Goal: Ask a question: Seek information or help from site administrators or community

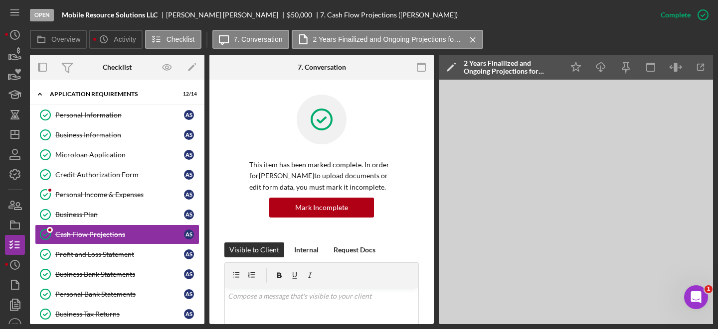
scroll to position [411, 0]
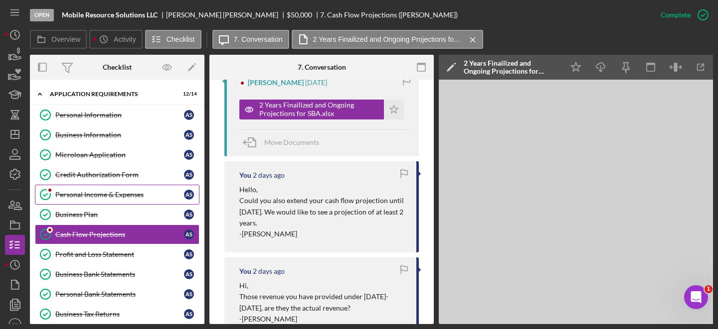
click at [107, 200] on link "Personal Income & Expenses Personal Income & Expenses A S" at bounding box center [117, 195] width 164 height 20
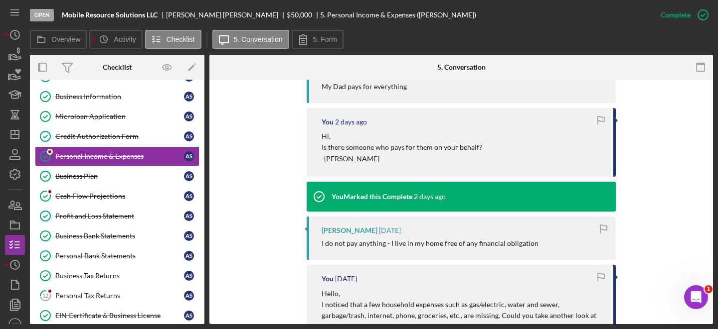
scroll to position [353, 0]
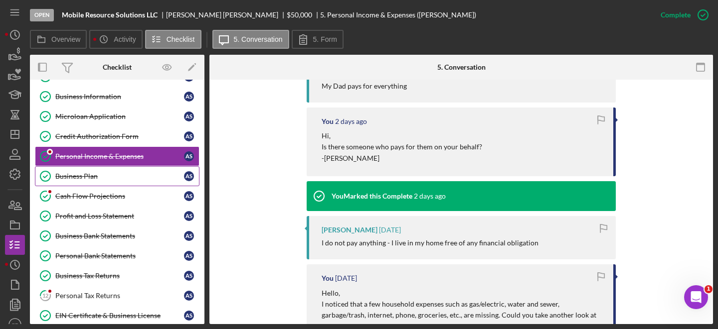
click at [123, 175] on div "Business Plan" at bounding box center [119, 176] width 129 height 8
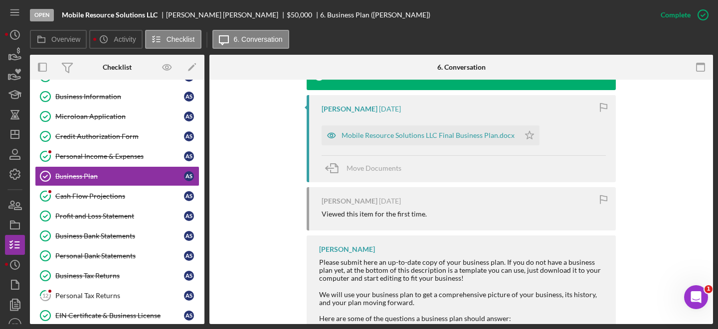
scroll to position [384, 0]
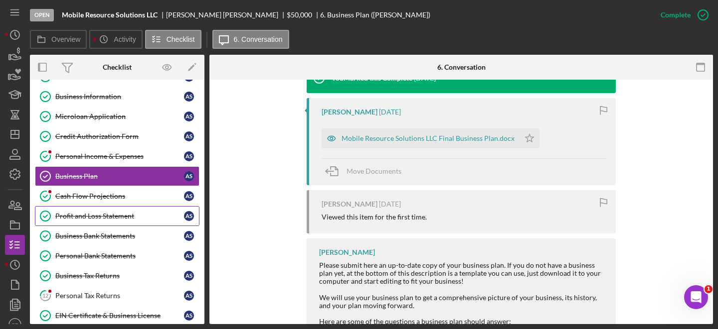
click at [121, 207] on link "Profit and Loss Statement Profit and Loss Statement A S" at bounding box center [117, 216] width 164 height 20
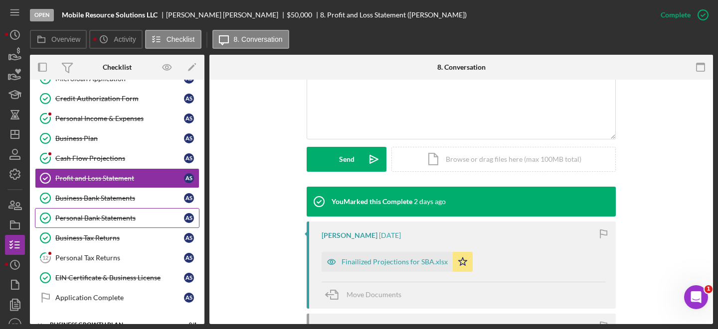
scroll to position [77, 0]
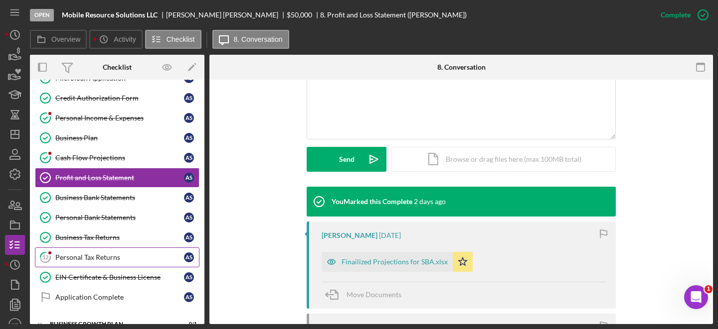
click at [127, 259] on div "Personal Tax Returns" at bounding box center [119, 258] width 129 height 8
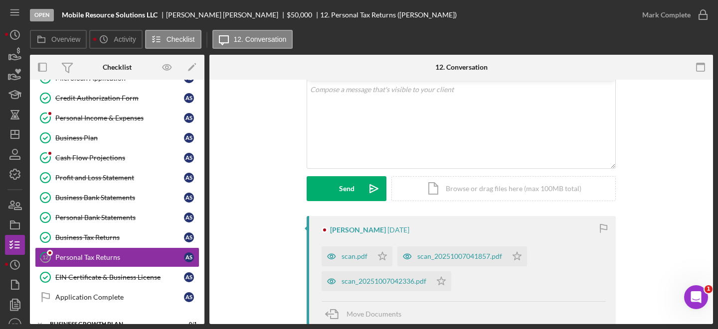
scroll to position [138, 0]
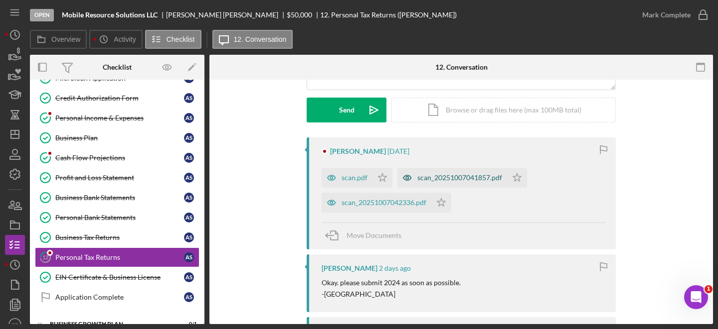
click at [439, 176] on div "scan_20251007041857.pdf" at bounding box center [459, 178] width 85 height 8
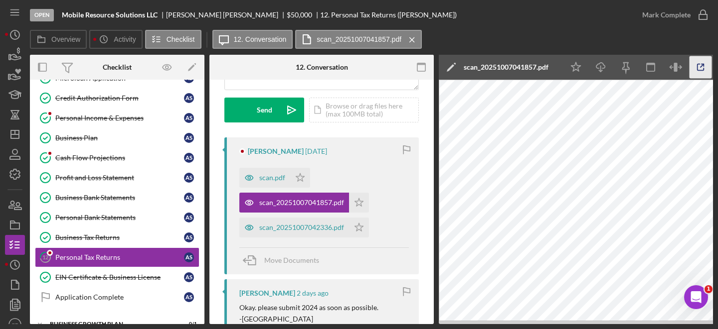
click at [703, 69] on icon "button" at bounding box center [700, 67] width 22 height 22
click at [265, 180] on div "scan.pdf" at bounding box center [272, 178] width 26 height 8
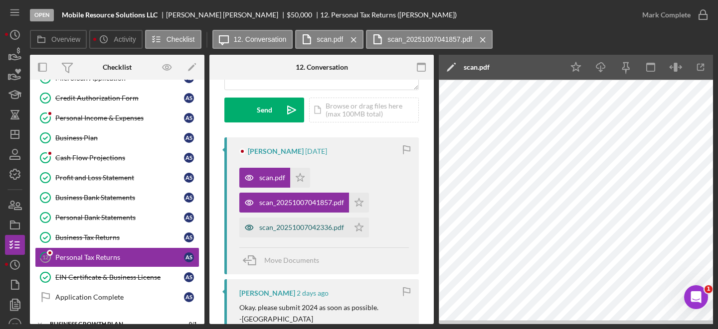
click at [320, 231] on div "scan_20251007042336.pdf" at bounding box center [301, 228] width 85 height 8
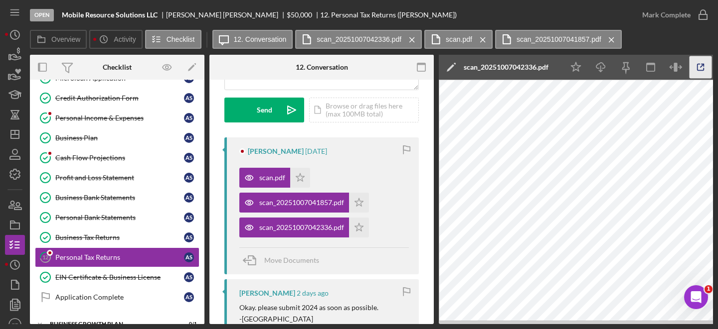
click at [708, 73] on icon "button" at bounding box center [700, 67] width 22 height 22
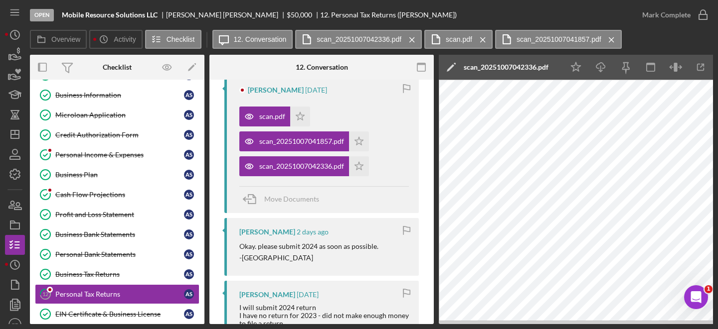
scroll to position [200, 0]
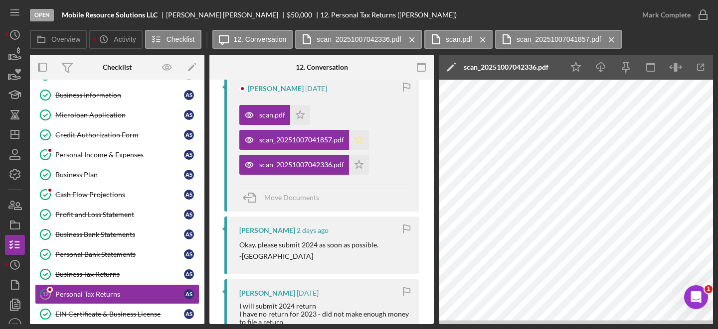
click at [361, 142] on polygon "button" at bounding box center [359, 140] width 8 height 8
click at [702, 16] on icon "button" at bounding box center [702, 14] width 25 height 25
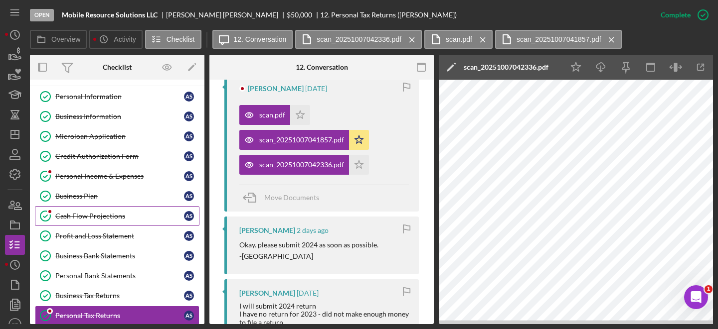
scroll to position [17, 0]
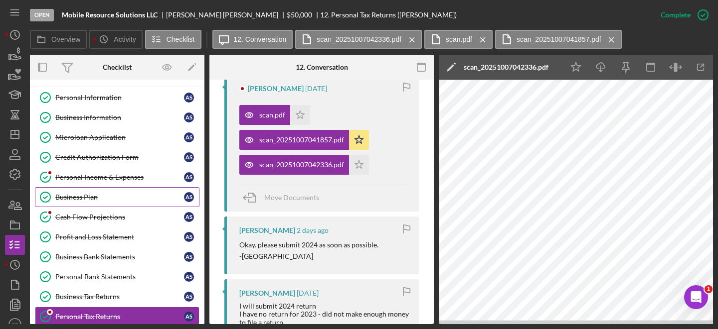
click at [95, 195] on div "Business Plan" at bounding box center [119, 197] width 129 height 8
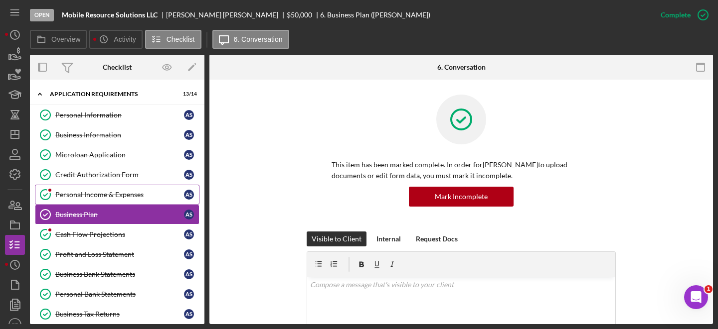
click at [96, 186] on link "Personal Income & Expenses Personal Income & Expenses A S" at bounding box center [117, 195] width 164 height 20
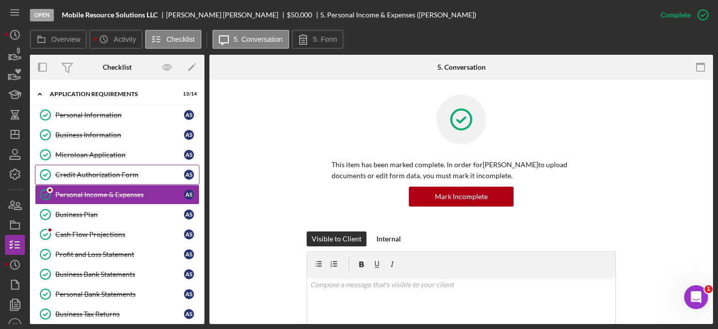
click at [102, 166] on link "Credit Authorization Form Credit Authorization Form A S" at bounding box center [117, 175] width 164 height 20
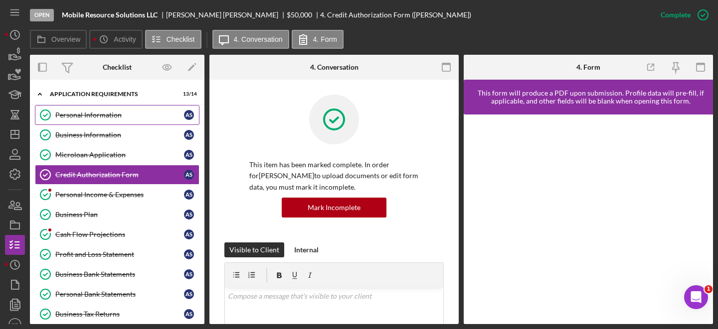
click at [108, 114] on div "Personal Information" at bounding box center [119, 115] width 129 height 8
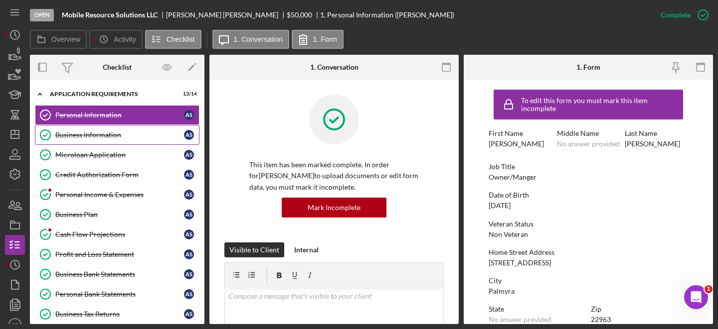
click at [103, 138] on div "Business Information" at bounding box center [119, 135] width 129 height 8
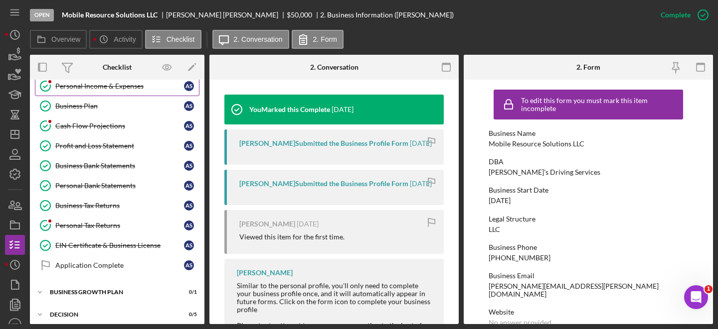
scroll to position [159, 0]
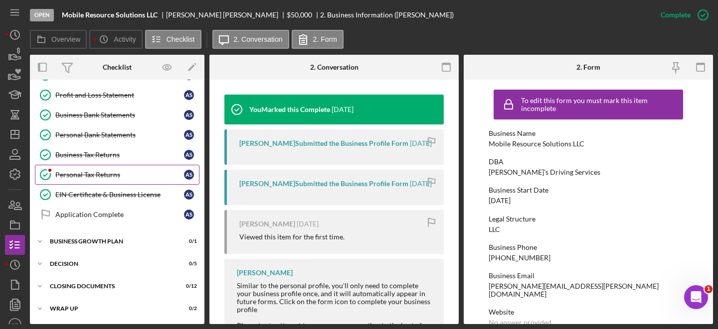
click at [105, 178] on div "Personal Tax Returns" at bounding box center [119, 175] width 129 height 8
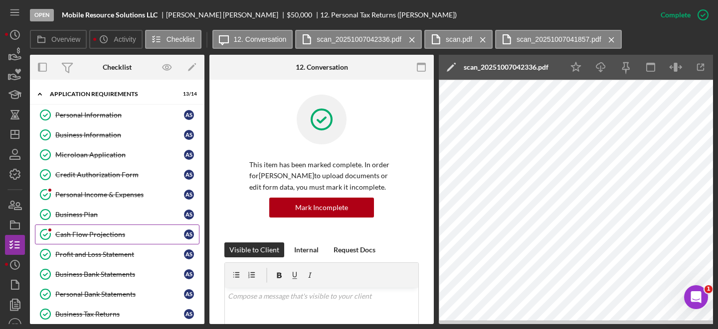
scroll to position [15, 0]
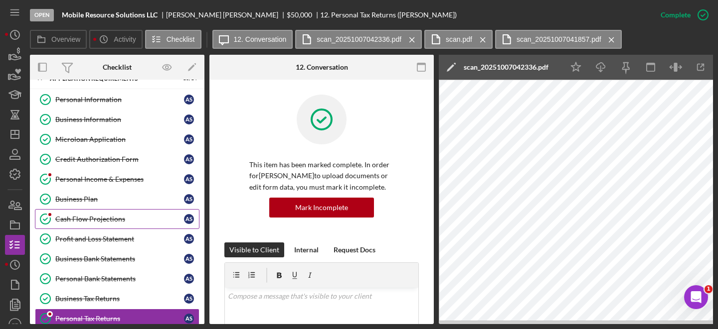
click at [134, 224] on link "Cash Flow Projections Cash Flow Projections A S" at bounding box center [117, 219] width 164 height 20
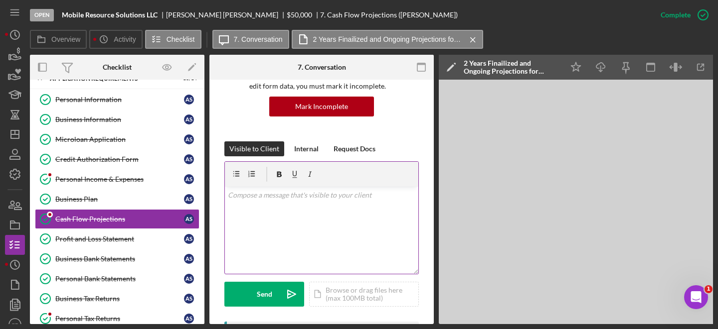
scroll to position [111, 0]
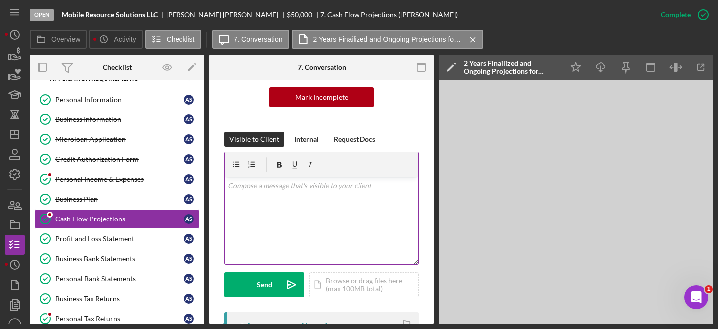
click at [281, 215] on div "v Color teal Color pink Remove color Add row above Add row below Add column bef…" at bounding box center [321, 220] width 193 height 87
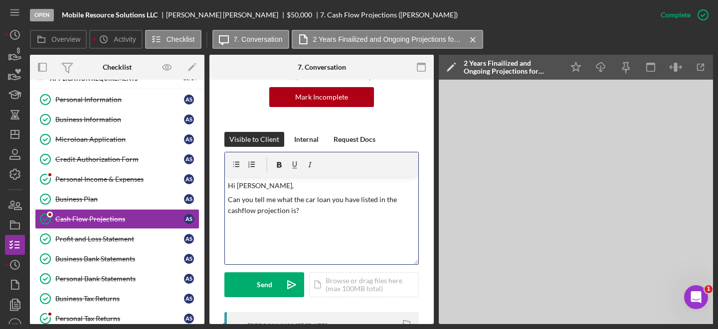
click at [313, 215] on p "Can you tell me what the car loan you have listed in the cashflow projection is?" at bounding box center [322, 205] width 188 height 22
click at [322, 220] on p "Can you tell me what the car loan you have listed in the cashflow projection is…" at bounding box center [322, 210] width 188 height 33
copy p "Can you tell me what the car loan you have listed in the cashflow projection is…"
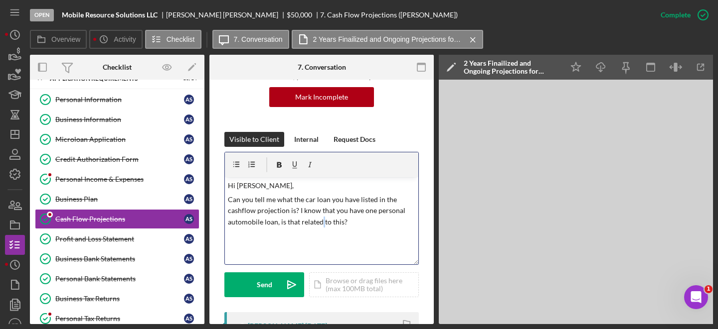
click at [294, 199] on p "Can you tell me what the car loan you have listed in the cashflow projection is…" at bounding box center [322, 210] width 188 height 33
click at [242, 221] on p "Can you tell me what the car loan listed in the cashflow projection is? I under…" at bounding box center [322, 210] width 188 height 33
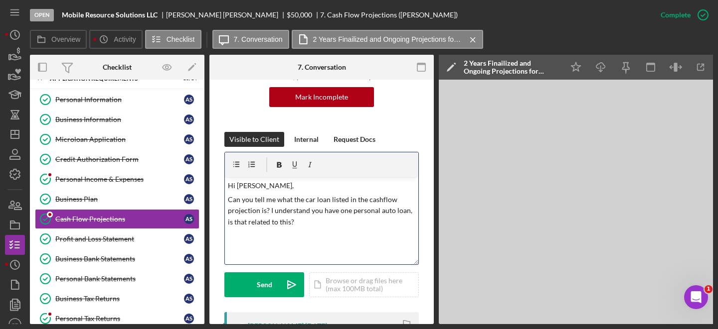
click at [299, 224] on p "Can you tell me what the car loan listed in the cashflow projection is? I under…" at bounding box center [322, 210] width 188 height 33
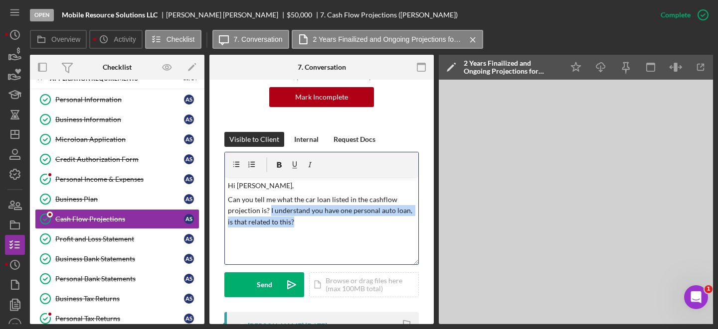
drag, startPoint x: 269, startPoint y: 211, endPoint x: 306, endPoint y: 222, distance: 38.5
click at [306, 222] on p "Can you tell me what the car loan listed in the cashflow projection is? I under…" at bounding box center [322, 210] width 188 height 33
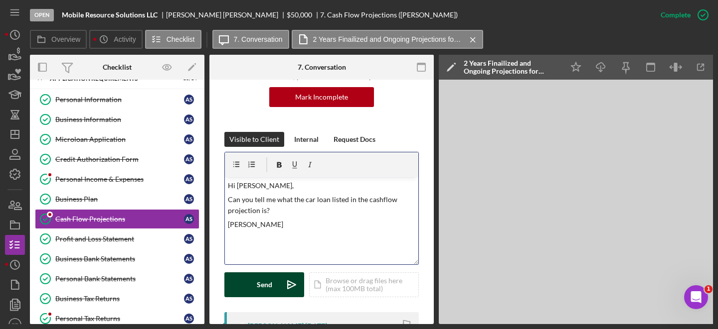
click at [272, 286] on button "Send Icon/icon-invite-send" at bounding box center [264, 285] width 80 height 25
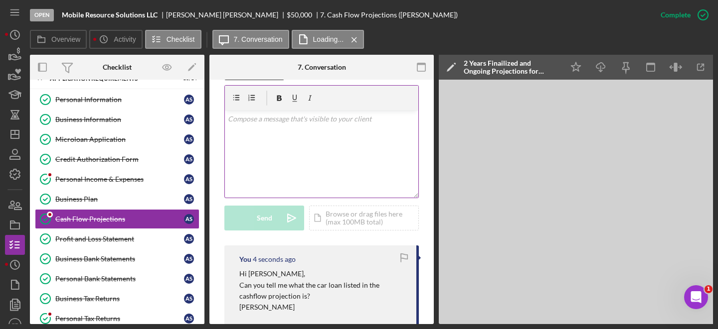
scroll to position [154, 0]
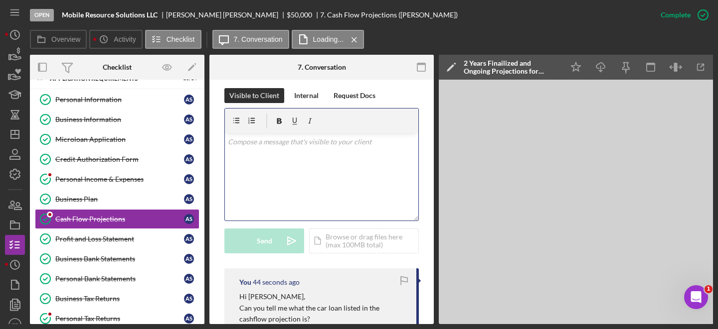
click at [275, 149] on div "v Color teal Color pink Remove color Add row above Add row below Add column bef…" at bounding box center [321, 177] width 193 height 87
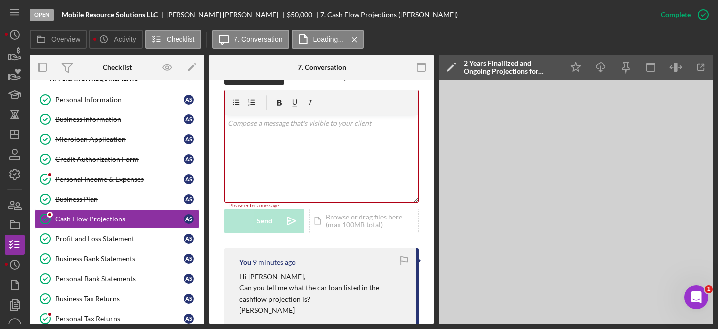
scroll to position [160, 0]
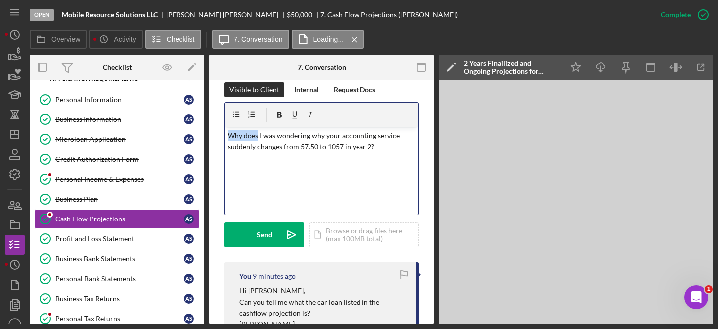
drag, startPoint x: 258, startPoint y: 136, endPoint x: 205, endPoint y: 136, distance: 52.3
click at [205, 136] on div "Overview Internal Workflow Stage Open Icon/Dropdown Arrow Archive (can unarchiv…" at bounding box center [371, 190] width 683 height 270
click at [300, 138] on p "I was wondering why your accounting service suddenly changes from 57.50 to 1057…" at bounding box center [322, 142] width 188 height 22
click at [349, 151] on p "I was wondering why accounting service suddenly changes from 57.50 to 1057 in y…" at bounding box center [322, 142] width 188 height 22
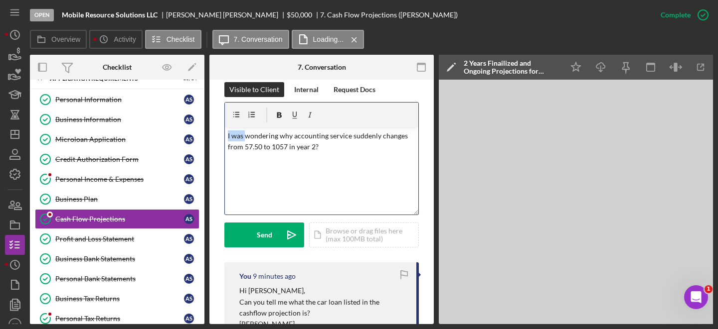
drag, startPoint x: 245, startPoint y: 136, endPoint x: 211, endPoint y: 132, distance: 33.6
click at [332, 134] on p "Could you also let me know wondering why accounting service suddenly changes fr…" at bounding box center [322, 142] width 188 height 22
click at [387, 149] on p "Could you also let me know why accounting service suddenly changes from 57.50 t…" at bounding box center [322, 142] width 188 height 22
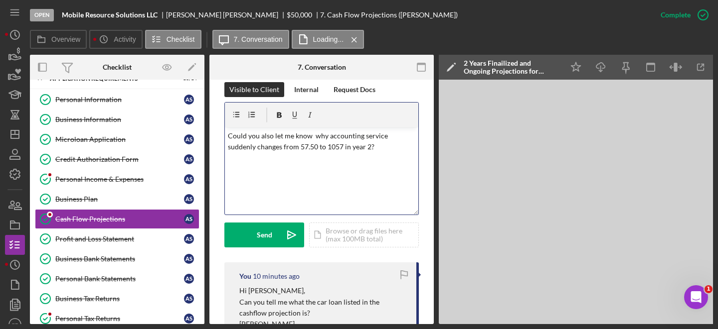
click at [300, 144] on p "Could you also let me know why accounting service suddenly changes from 57.50 t…" at bounding box center [322, 142] width 188 height 22
click at [331, 148] on p "Could you also let me know why accounting service suddenly changes from $57.50 …" at bounding box center [322, 142] width 188 height 22
click at [330, 146] on p "Could you also let me know why accounting service suddenly changes from $57.50 …" at bounding box center [322, 142] width 188 height 22
click at [392, 148] on p "Could you also let me know why accounting service suddenly changes from $57.50 …" at bounding box center [322, 142] width 188 height 22
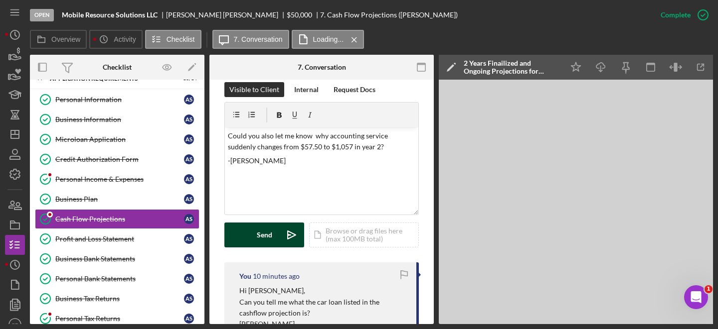
click at [272, 238] on button "Send Icon/icon-invite-send" at bounding box center [264, 235] width 80 height 25
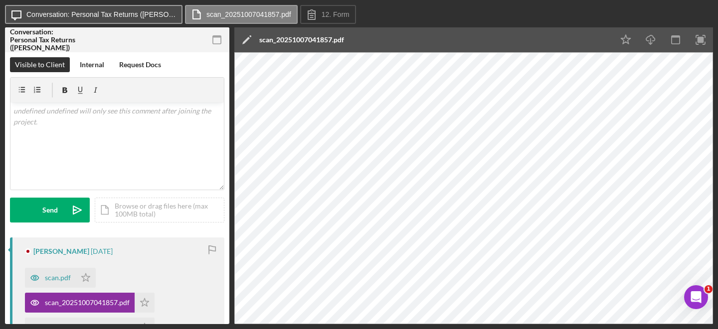
click at [170, 13] on label "Conversation: Personal Tax Returns (Andrew S.)" at bounding box center [101, 14] width 150 height 8
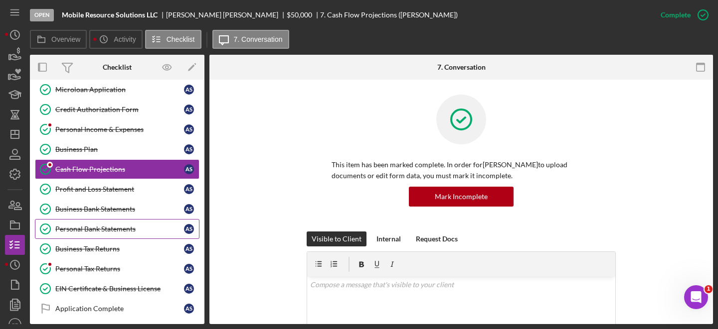
scroll to position [53, 0]
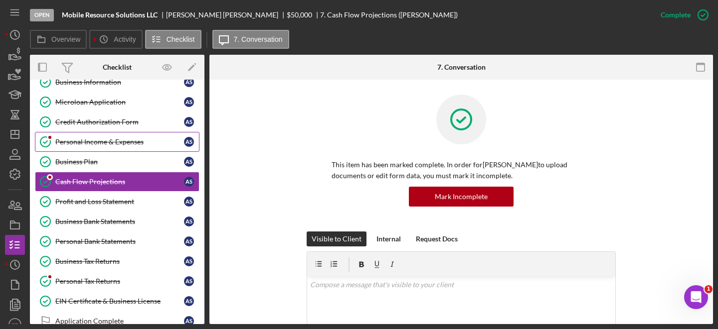
click at [124, 146] on link "Personal Income & Expenses Personal Income & Expenses A S" at bounding box center [117, 142] width 164 height 20
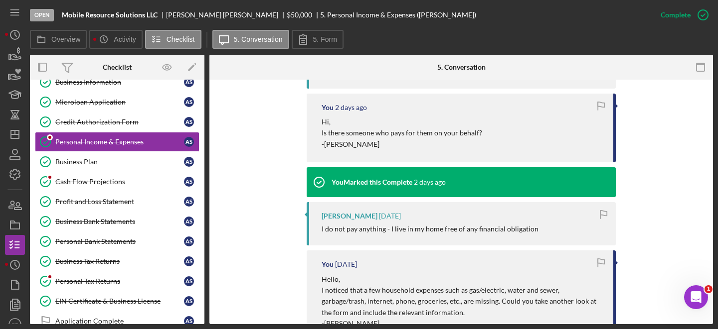
scroll to position [410, 0]
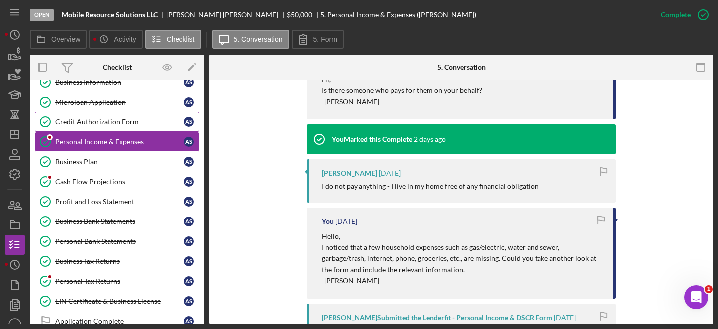
click at [97, 125] on div "Credit Authorization Form" at bounding box center [119, 122] width 129 height 8
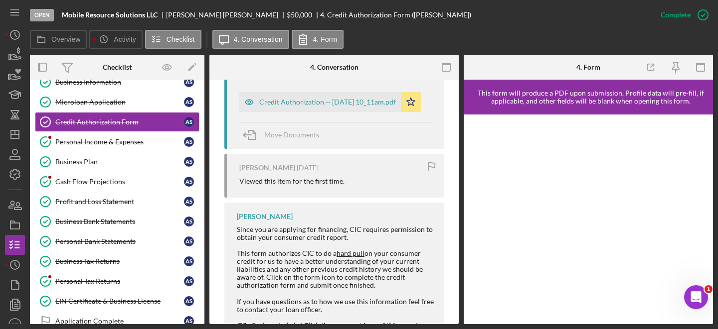
scroll to position [411, 0]
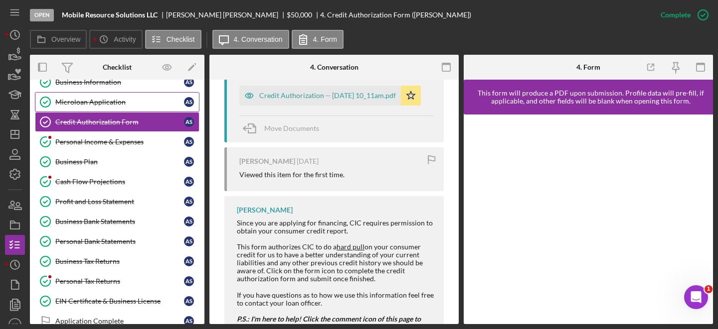
click at [107, 102] on div "Microloan Application" at bounding box center [119, 102] width 129 height 8
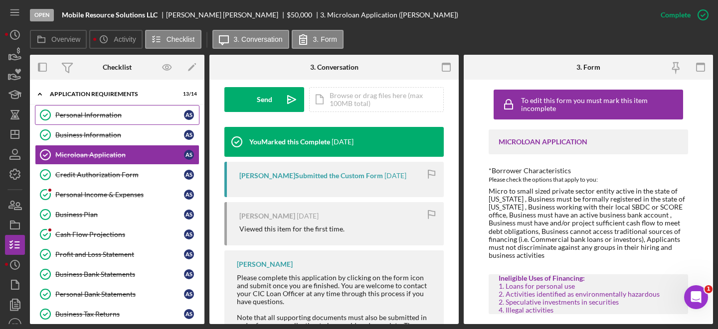
click at [136, 122] on link "Personal Information Personal Information A S" at bounding box center [117, 115] width 164 height 20
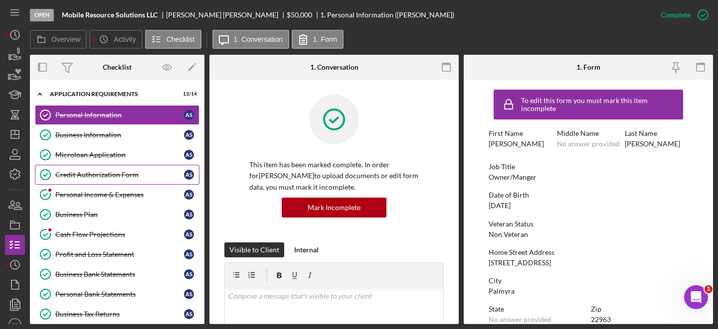
scroll to position [122, 0]
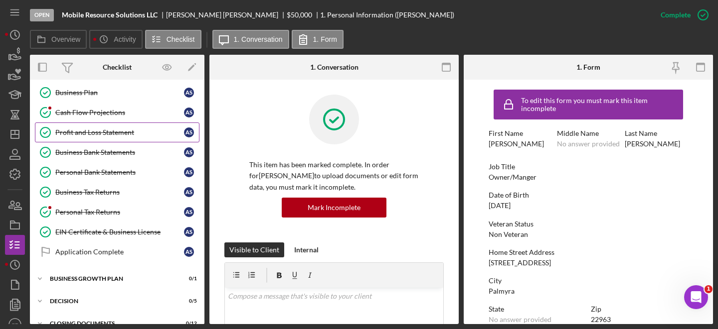
click at [129, 125] on link "Profit and Loss Statement Profit and Loss Statement A S" at bounding box center [117, 133] width 164 height 20
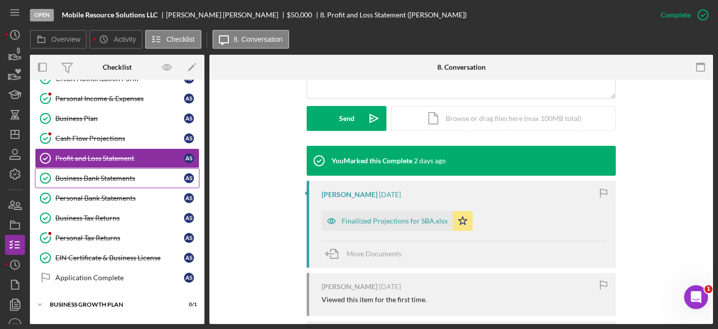
scroll to position [95, 0]
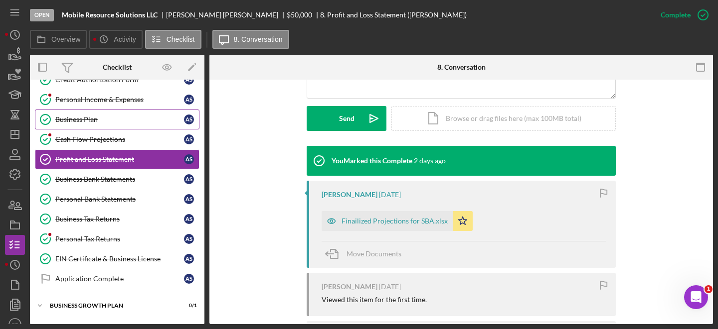
click at [115, 117] on div "Business Plan" at bounding box center [119, 120] width 129 height 8
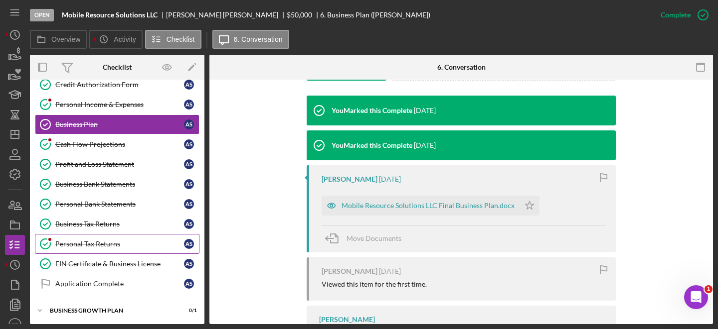
scroll to position [88, 0]
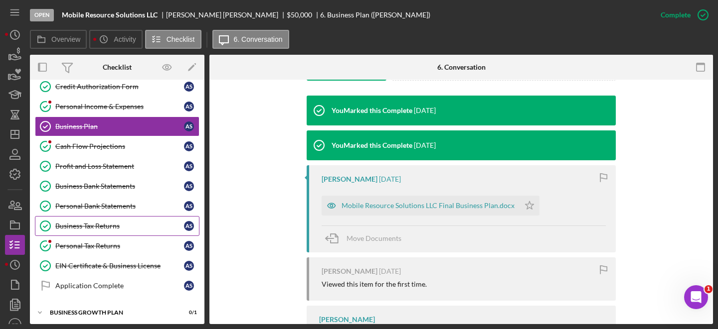
click at [104, 230] on link "Business Tax Returns Business Tax Returns A S" at bounding box center [117, 226] width 164 height 20
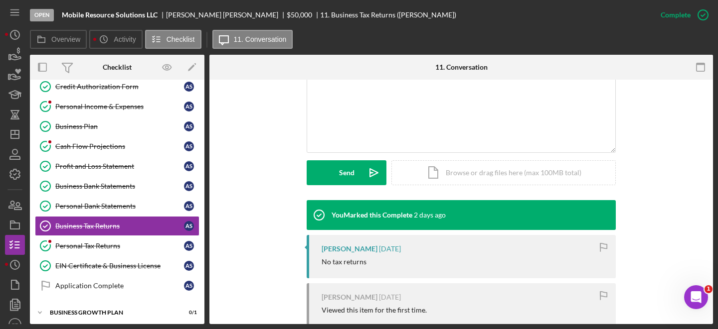
scroll to position [231, 0]
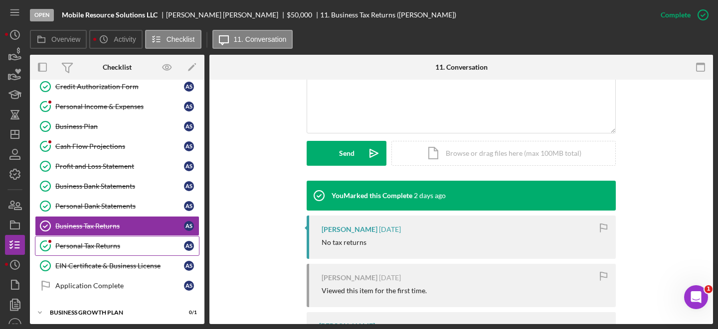
click at [71, 251] on link "Personal Tax Returns Personal Tax Returns A S" at bounding box center [117, 246] width 164 height 20
